Goal: Use online tool/utility

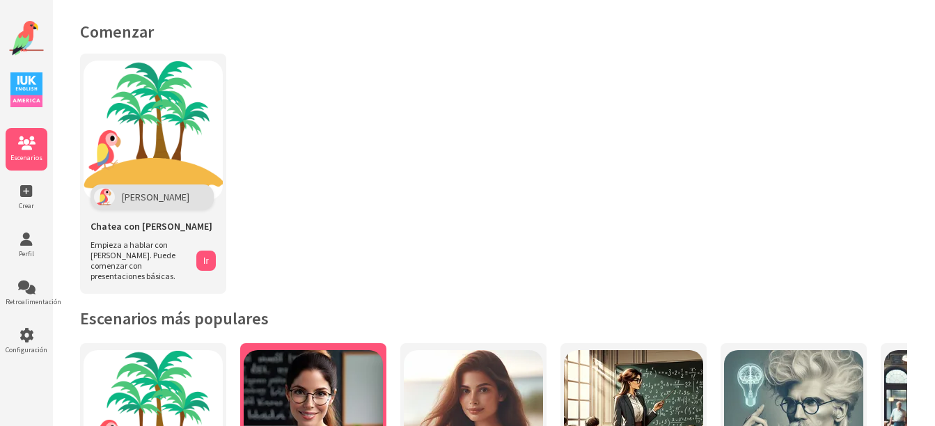
click at [327, 409] on img at bounding box center [313, 419] width 139 height 139
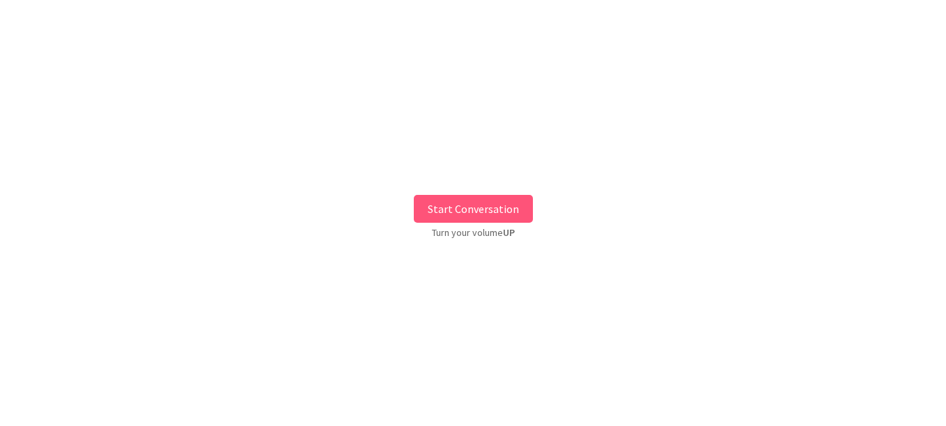
click at [455, 214] on button "Start Conversation" at bounding box center [473, 209] width 119 height 28
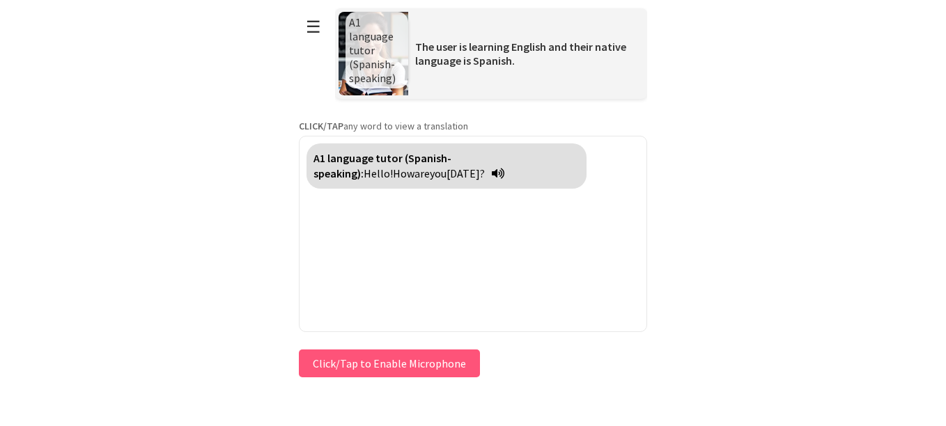
click at [445, 367] on button "Click/Tap to Enable Microphone" at bounding box center [389, 364] width 181 height 28
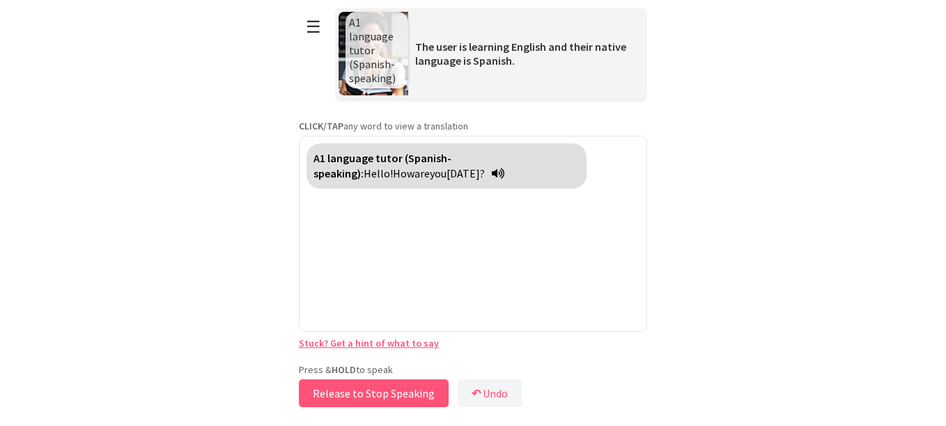
click at [418, 391] on button "Release to Stop Speaking" at bounding box center [374, 394] width 150 height 28
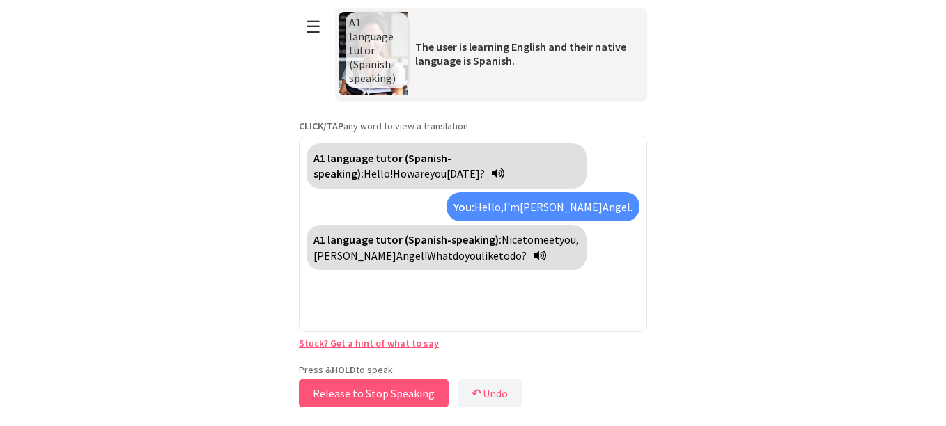
click at [333, 394] on button "Release to Stop Speaking" at bounding box center [374, 394] width 150 height 28
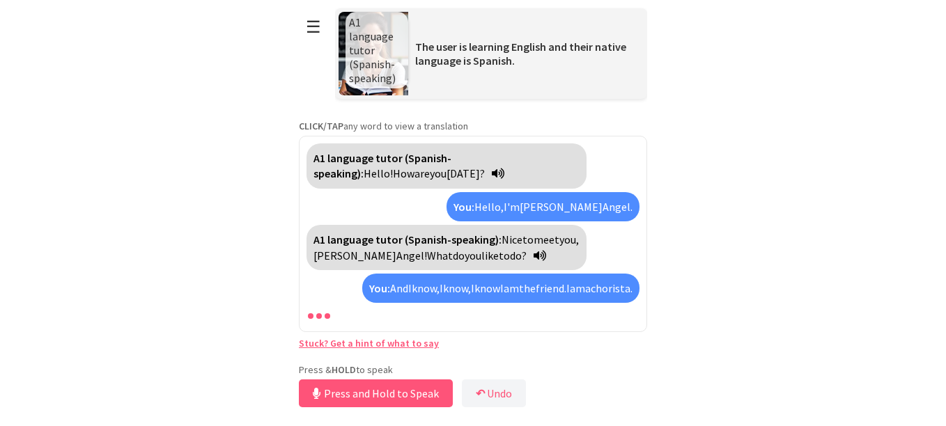
scroll to position [40, 0]
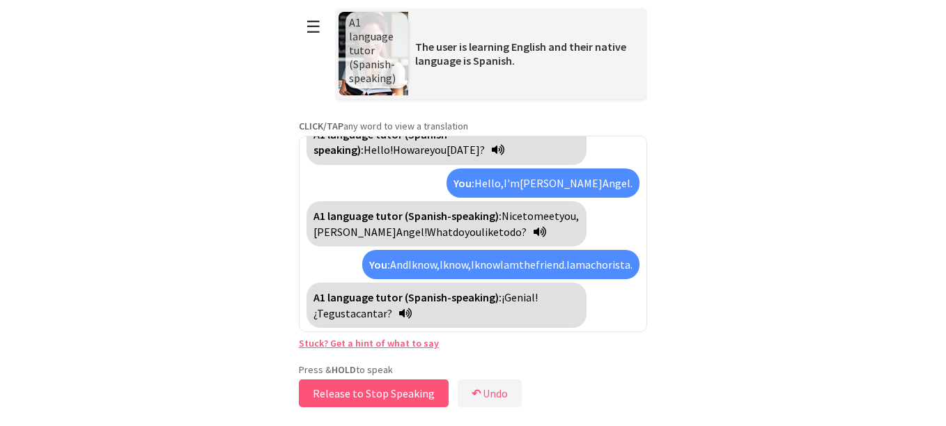
click at [333, 394] on button "Release to Stop Speaking" at bounding box center [374, 394] width 150 height 28
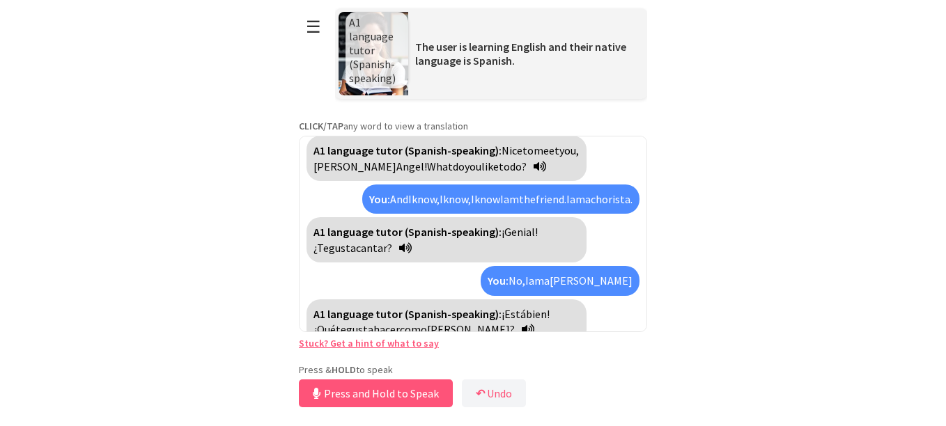
scroll to position [121, 0]
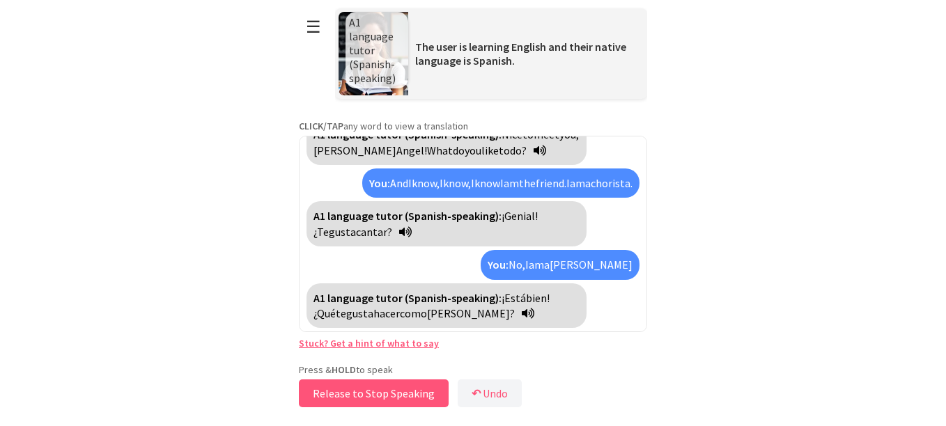
click at [333, 394] on button "Release to Stop Speaking" at bounding box center [374, 394] width 150 height 28
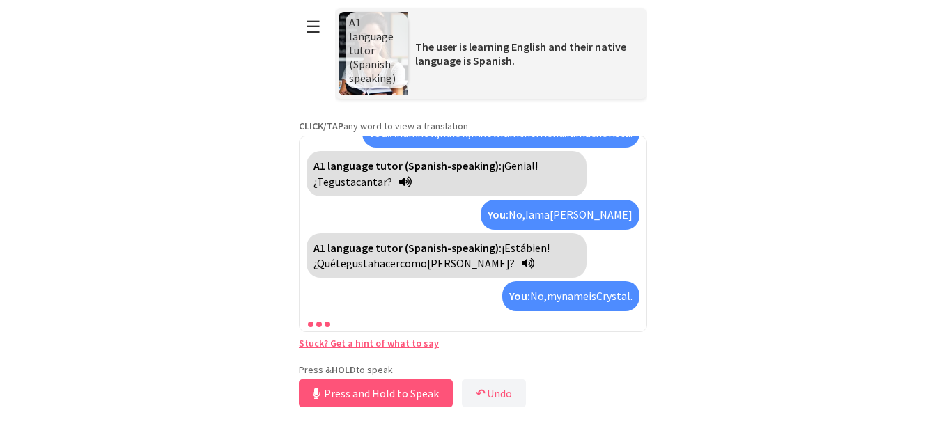
scroll to position [203, 0]
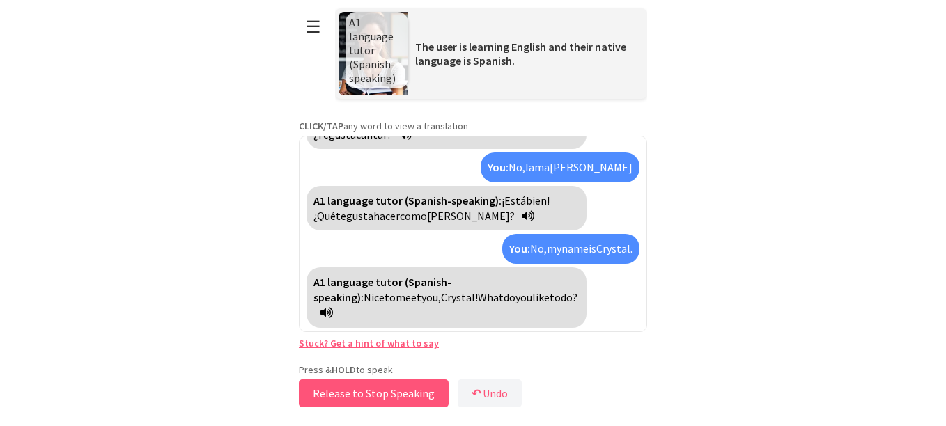
click at [329, 389] on button "Release to Stop Speaking" at bounding box center [374, 394] width 150 height 28
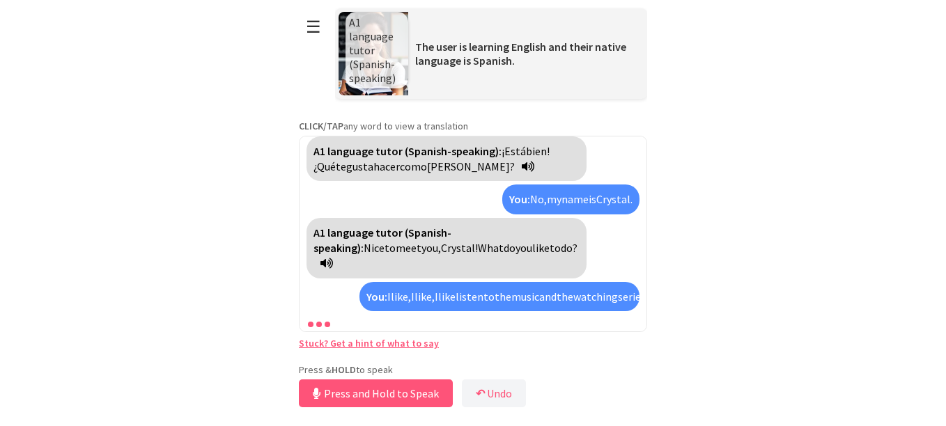
scroll to position [331, 0]
